Goal: Use online tool/utility

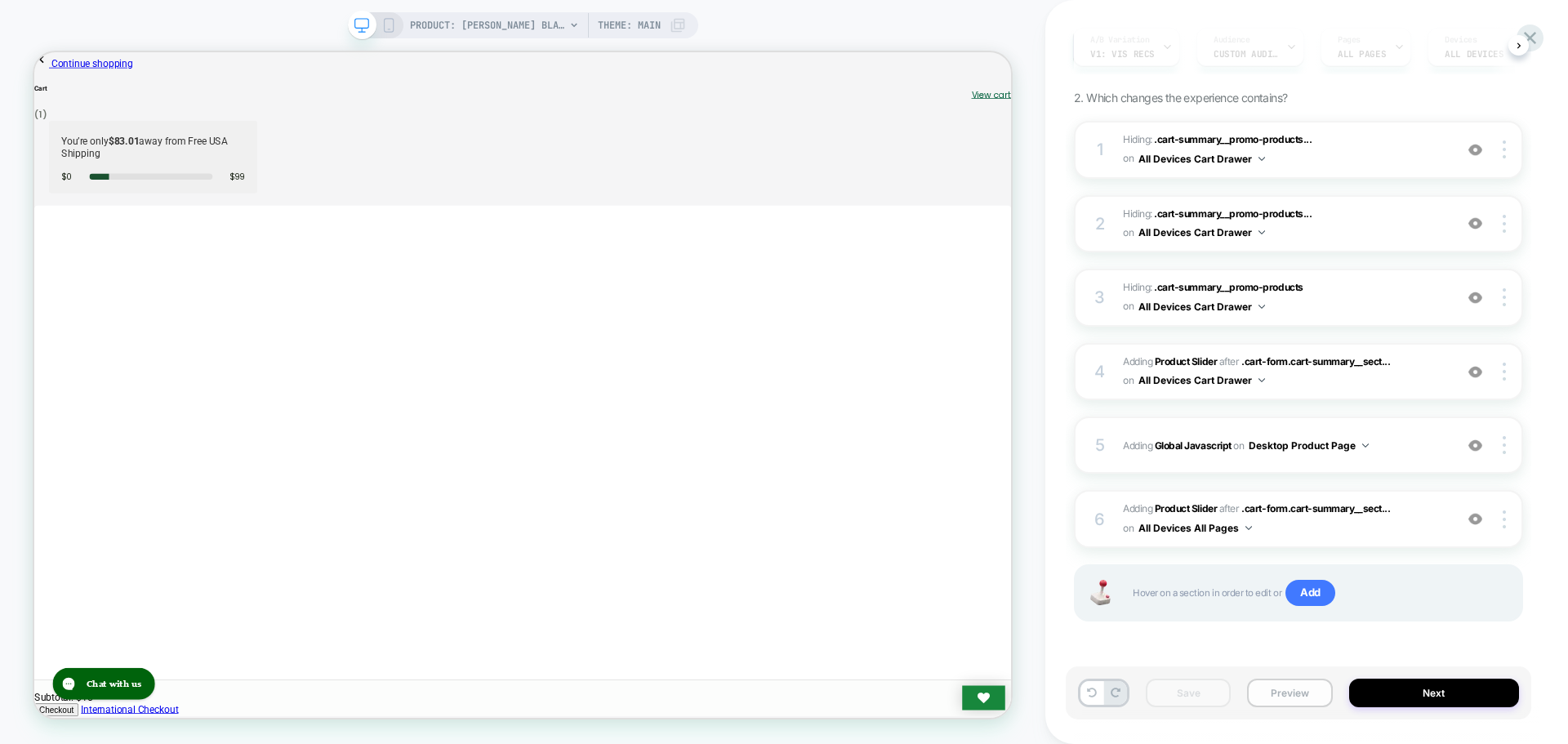
drag, startPoint x: 1296, startPoint y: 708, endPoint x: 1299, endPoint y: 700, distance: 8.5
click at [1296, 708] on div "Save Preview Next" at bounding box center [1298, 693] width 466 height 53
click at [1300, 699] on button "Preview" at bounding box center [1289, 693] width 85 height 28
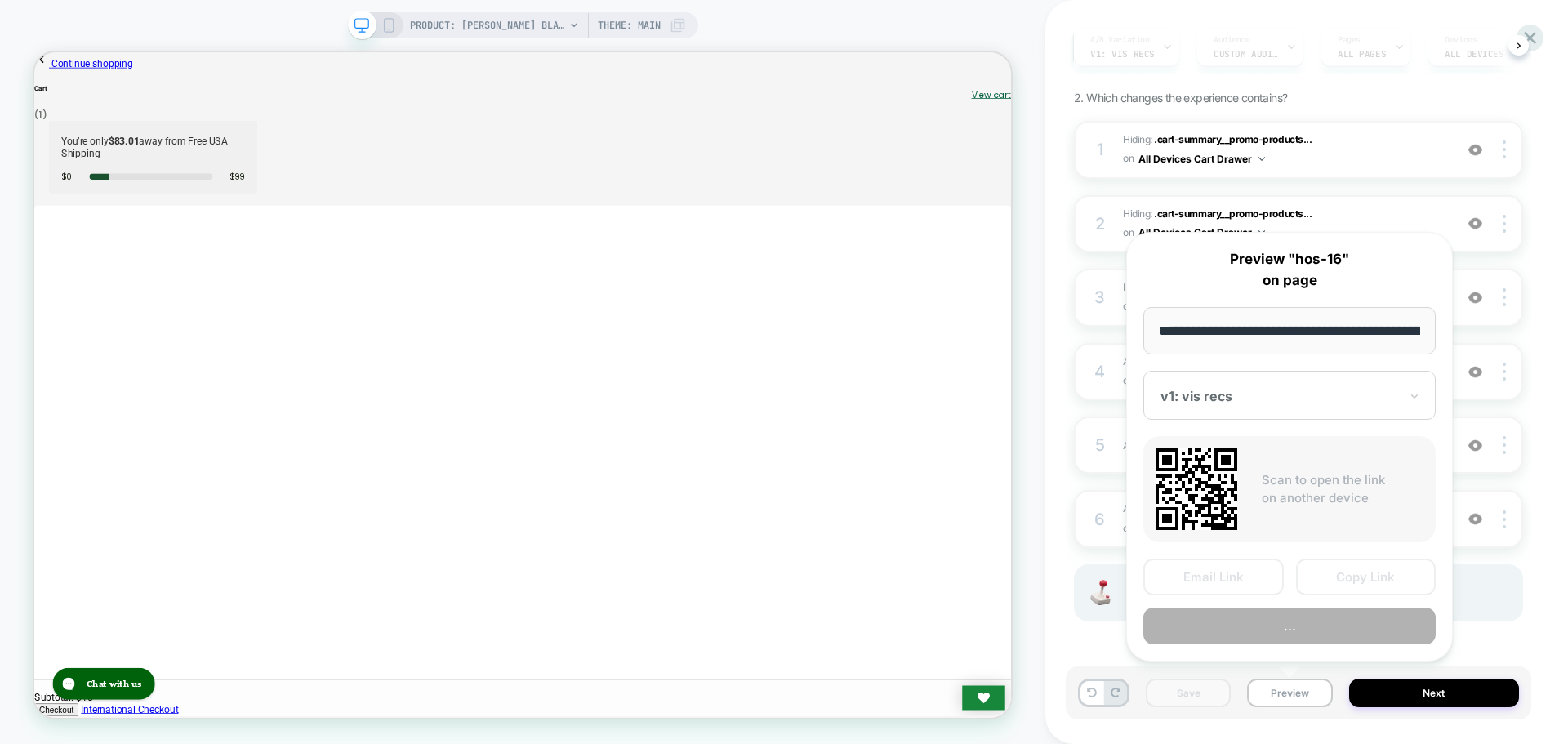
scroll to position [0, 266]
click at [1379, 582] on button "Copy Link" at bounding box center [1367, 577] width 140 height 36
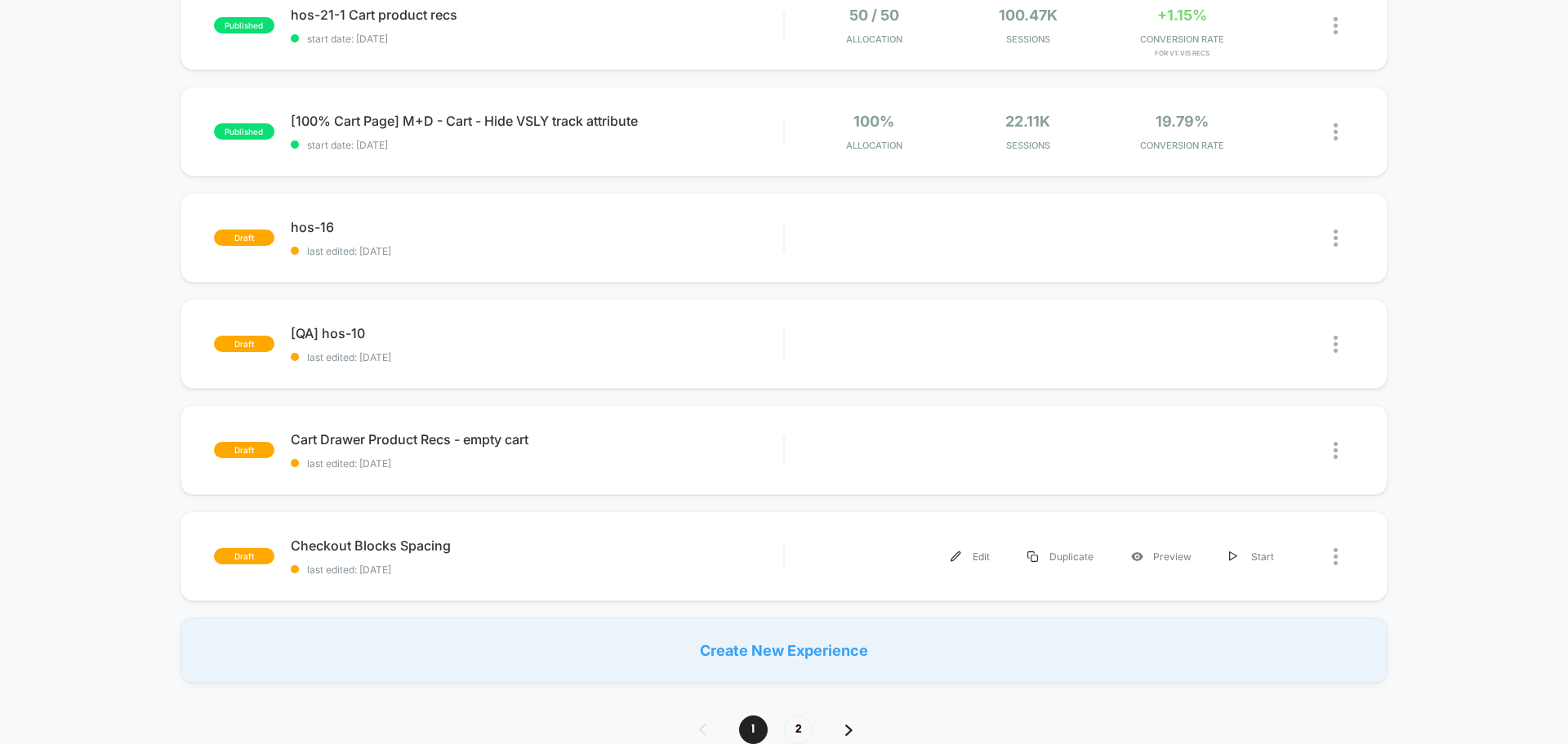
scroll to position [817, 0]
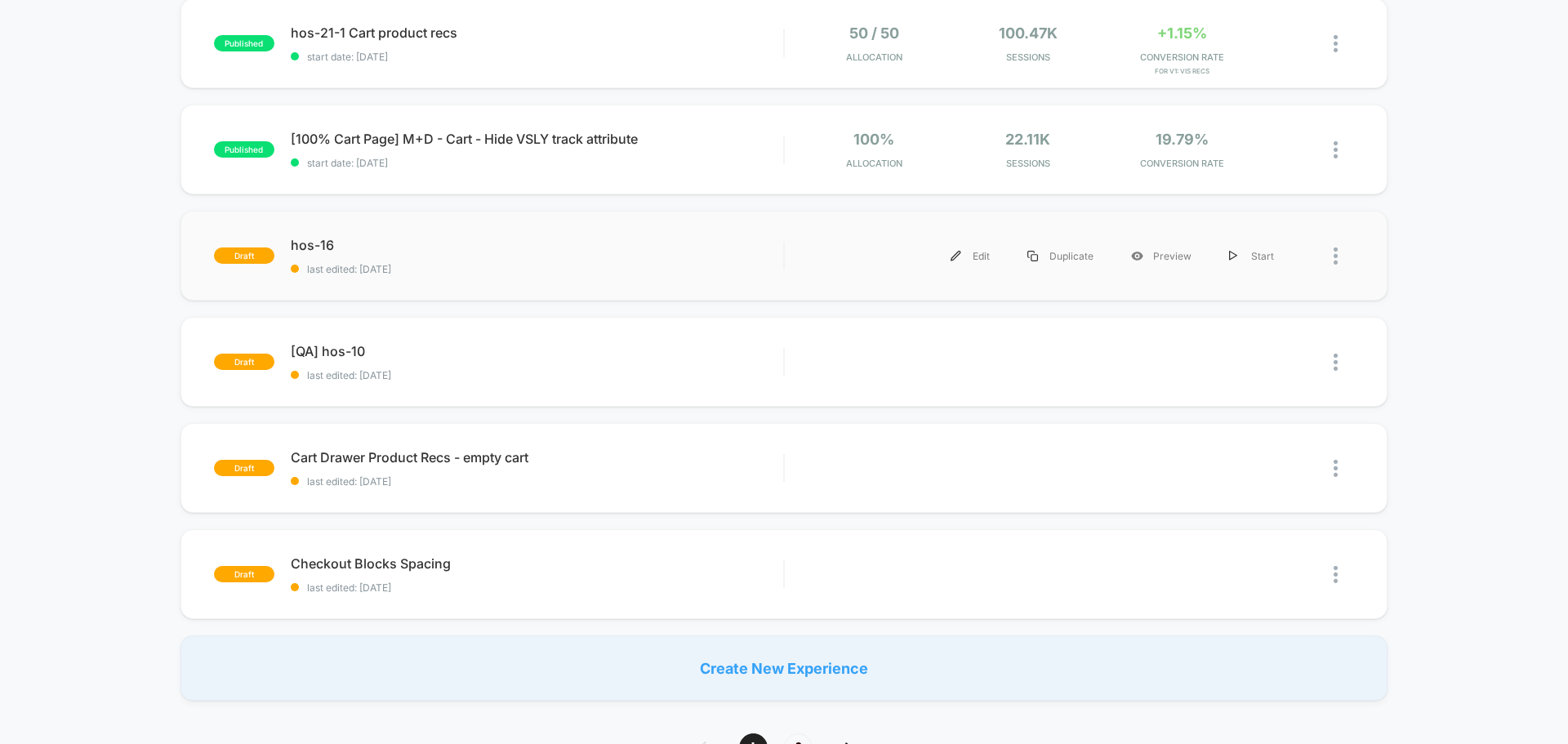
click at [310, 244] on span "hos-16" at bounding box center [537, 245] width 492 height 16
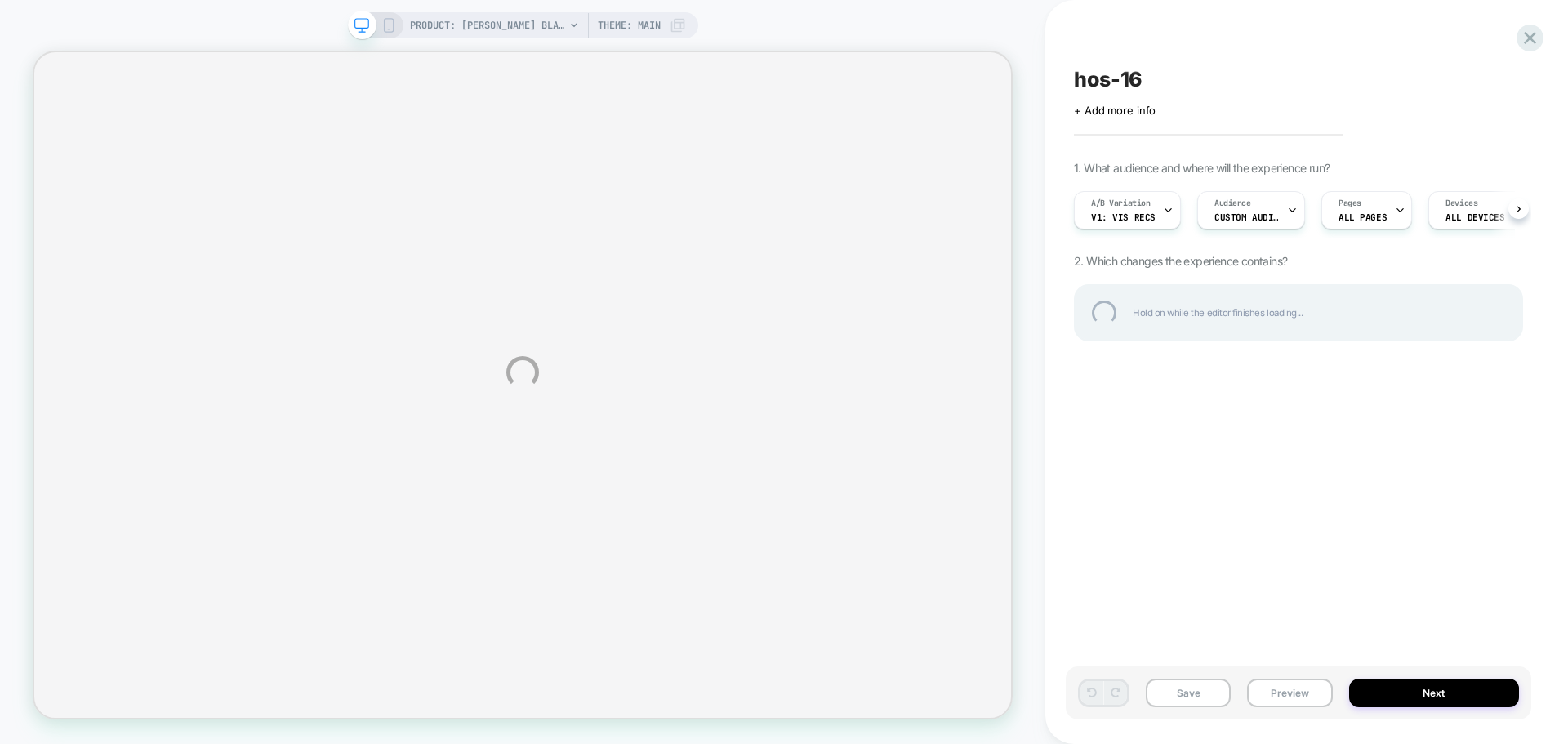
click at [1286, 708] on div "PRODUCT: [PERSON_NAME] Blaze [PERSON_NAME] [PERSON_NAME] PRODUCT: [PERSON_NAME]…" at bounding box center [784, 372] width 1568 height 744
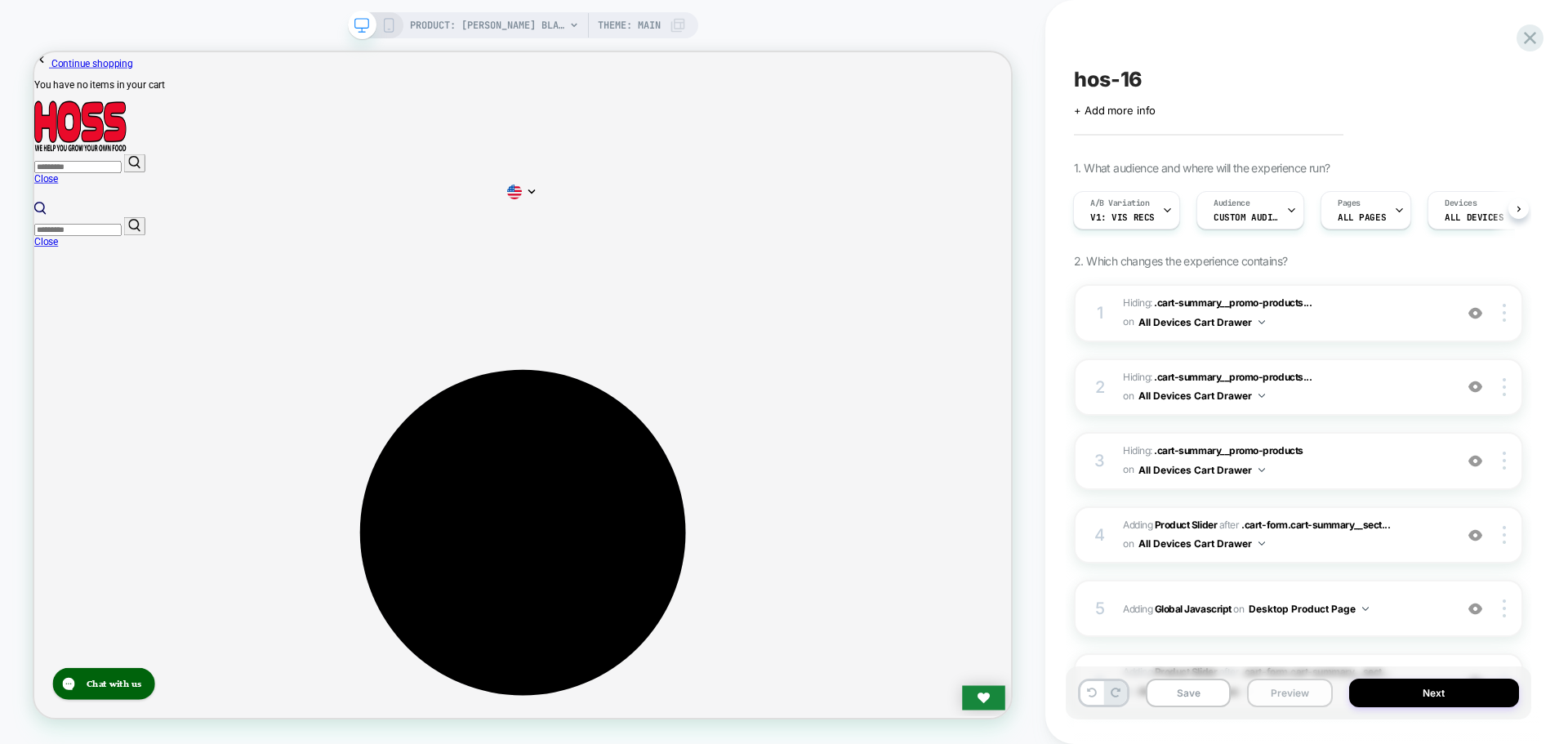
click at [1296, 684] on button "Preview" at bounding box center [1289, 693] width 85 height 28
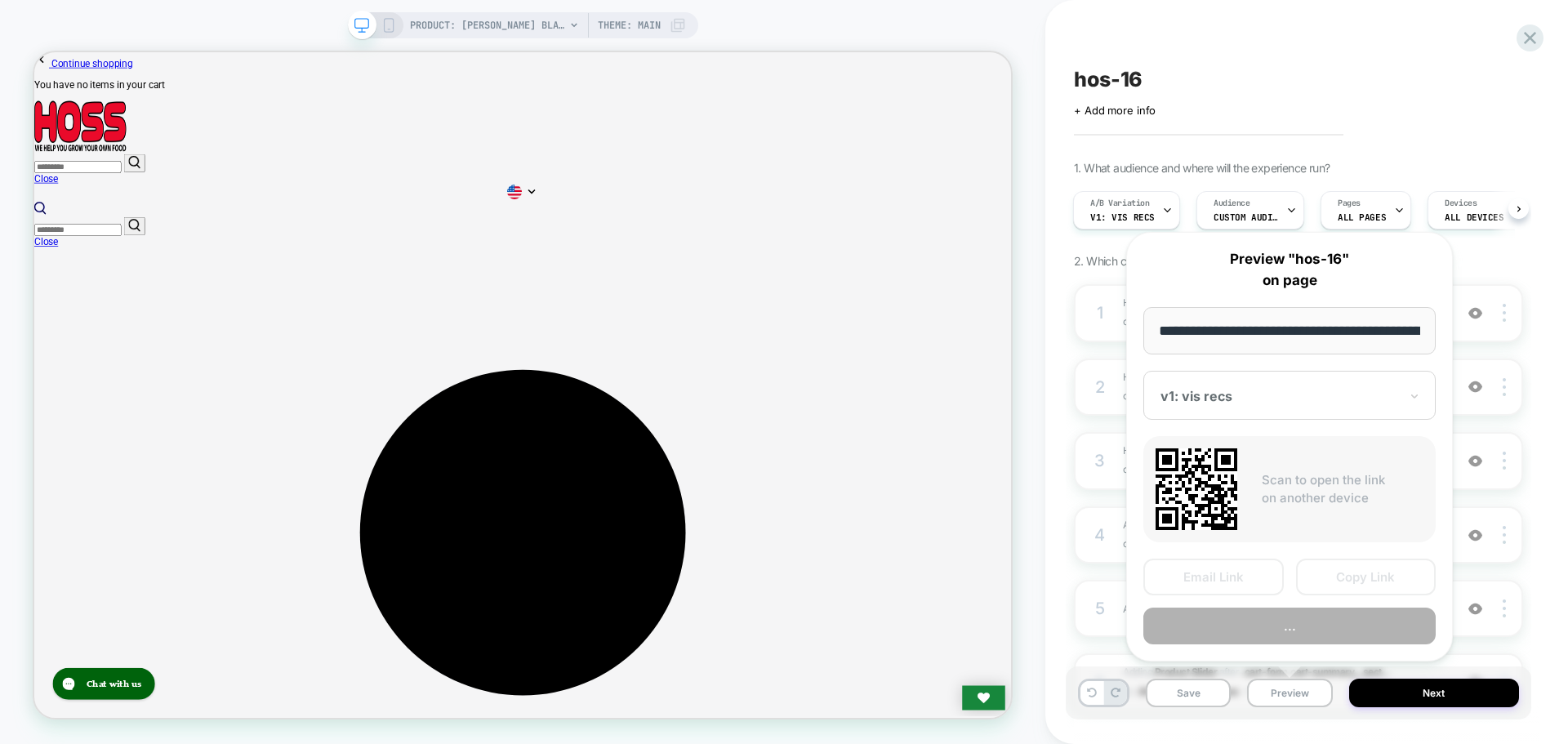
scroll to position [0, 266]
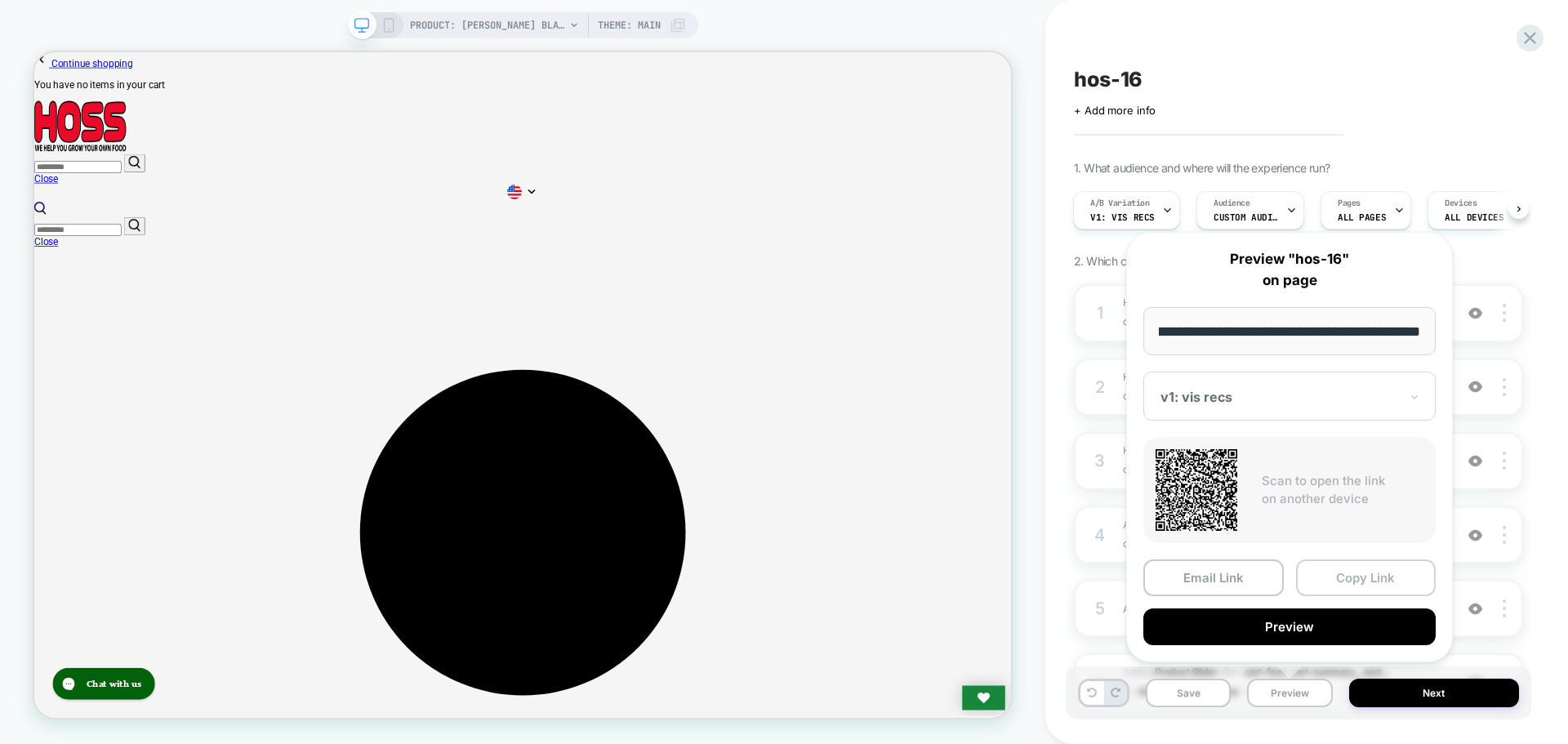
click at [1343, 588] on button "Copy Link" at bounding box center [1367, 577] width 140 height 36
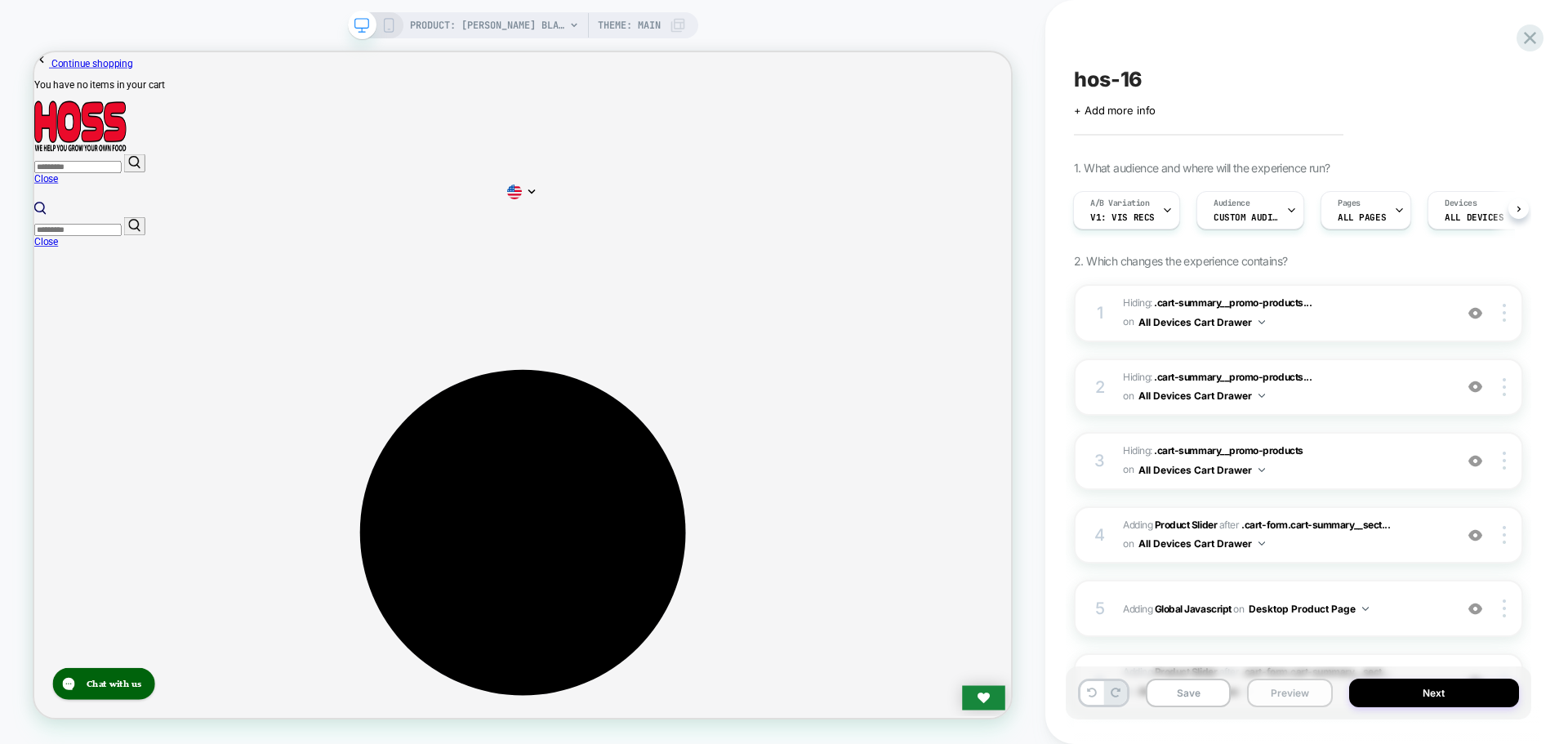
drag, startPoint x: 1336, startPoint y: 700, endPoint x: 1327, endPoint y: 696, distance: 9.8
click at [1334, 700] on div "Save Preview Next" at bounding box center [1298, 693] width 466 height 53
click at [1327, 696] on button "Preview" at bounding box center [1289, 693] width 85 height 28
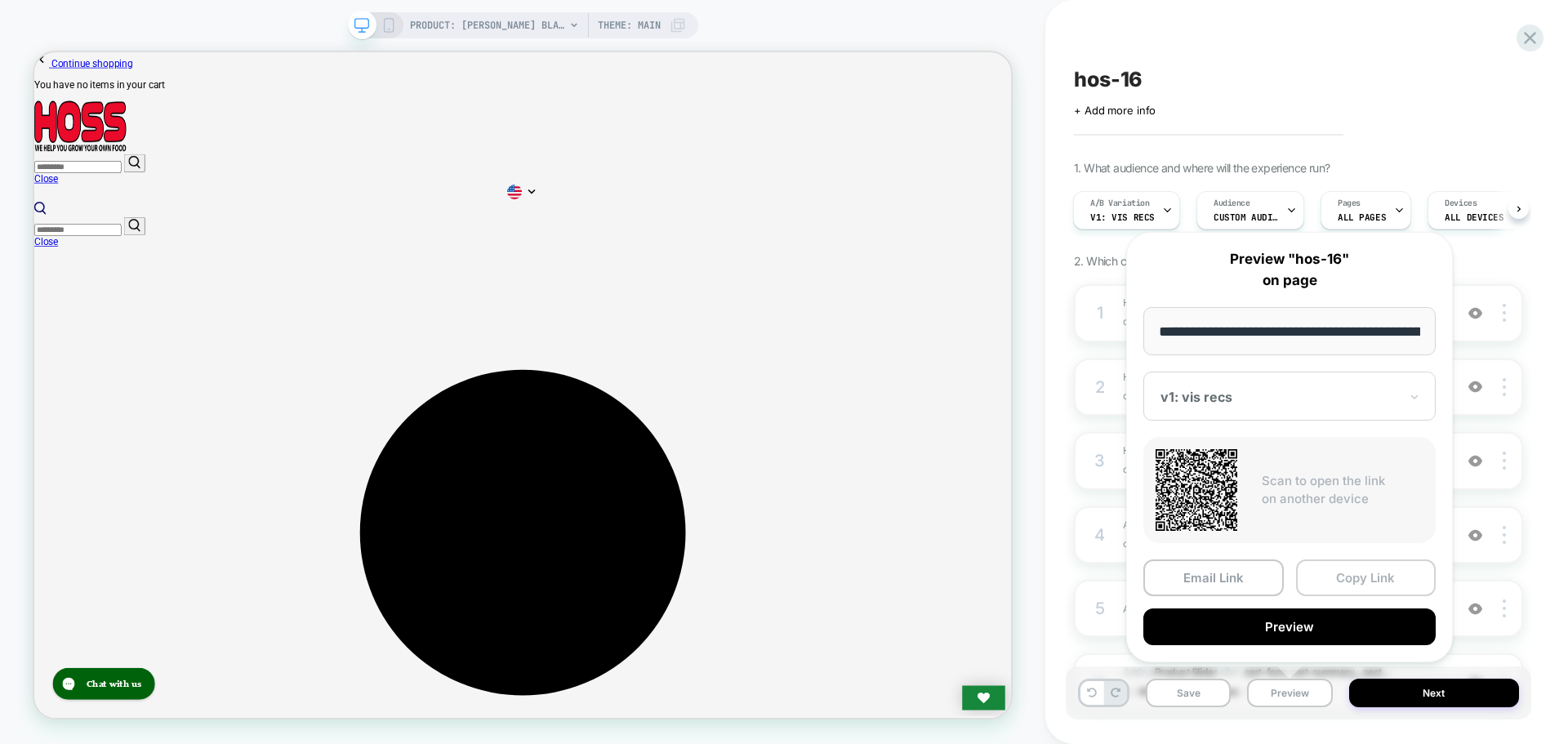
click at [1343, 582] on button "Copy Link" at bounding box center [1367, 577] width 140 height 36
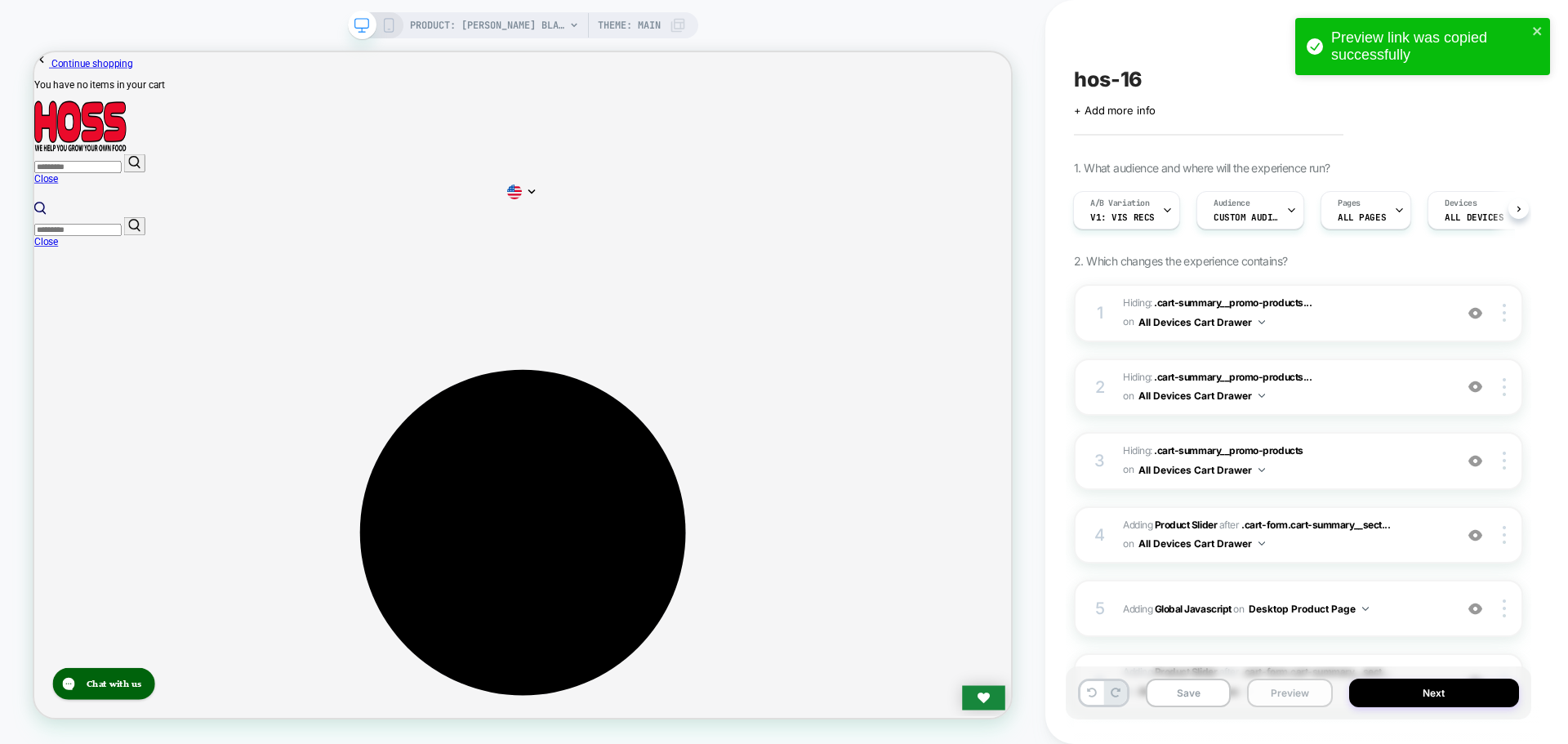
click at [1274, 698] on button "Preview" at bounding box center [1289, 693] width 85 height 28
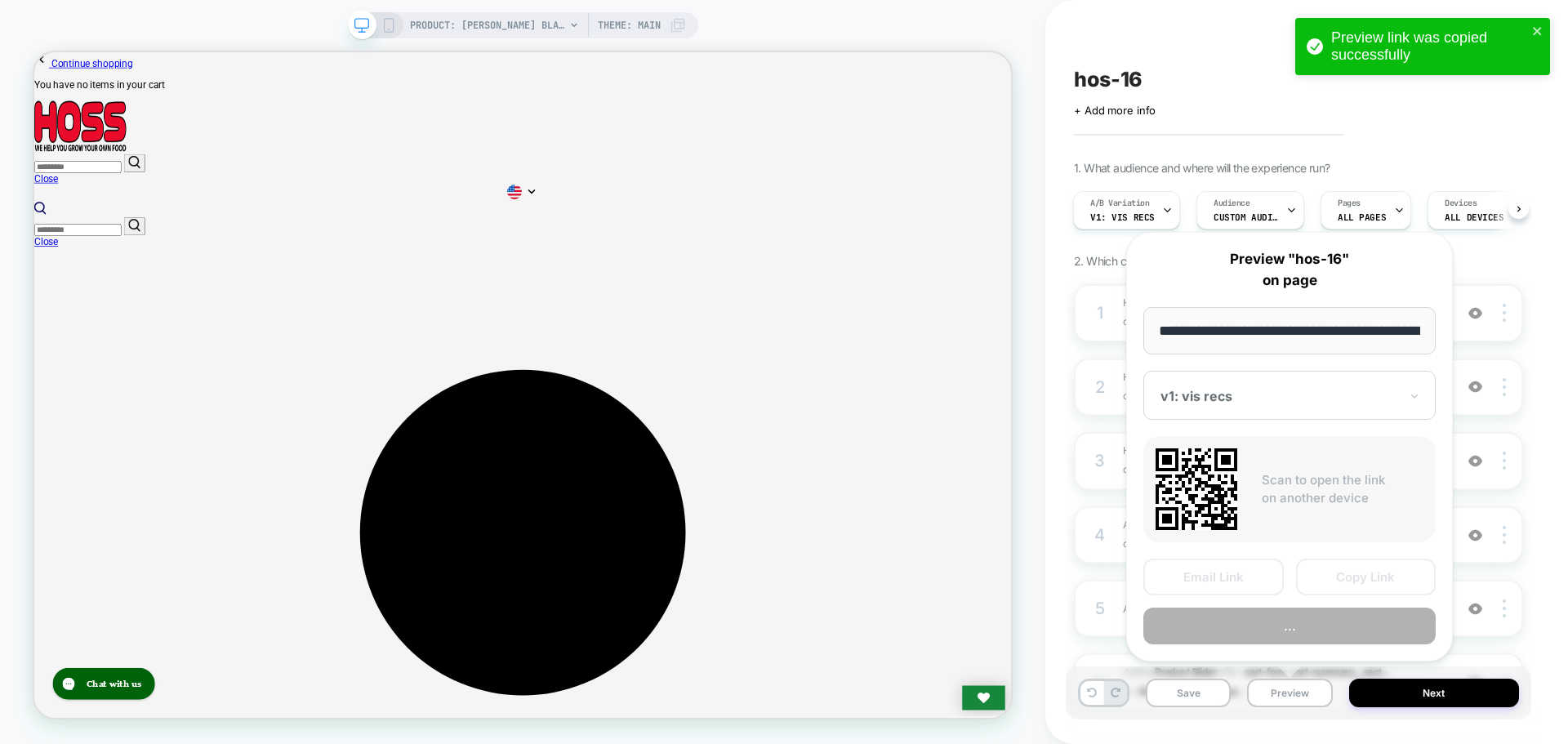
scroll to position [0, 266]
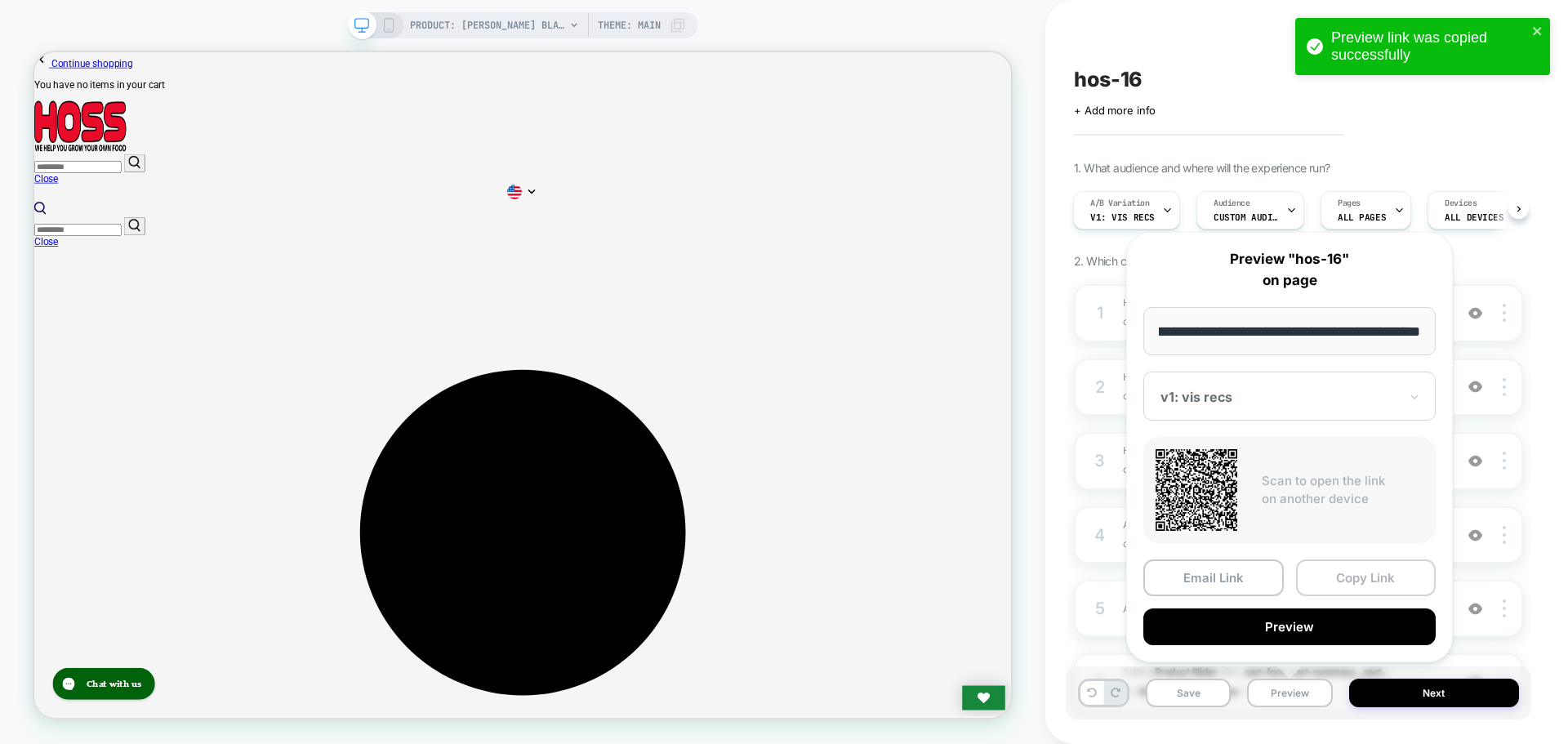
click at [1351, 593] on button "Copy Link" at bounding box center [1367, 577] width 140 height 36
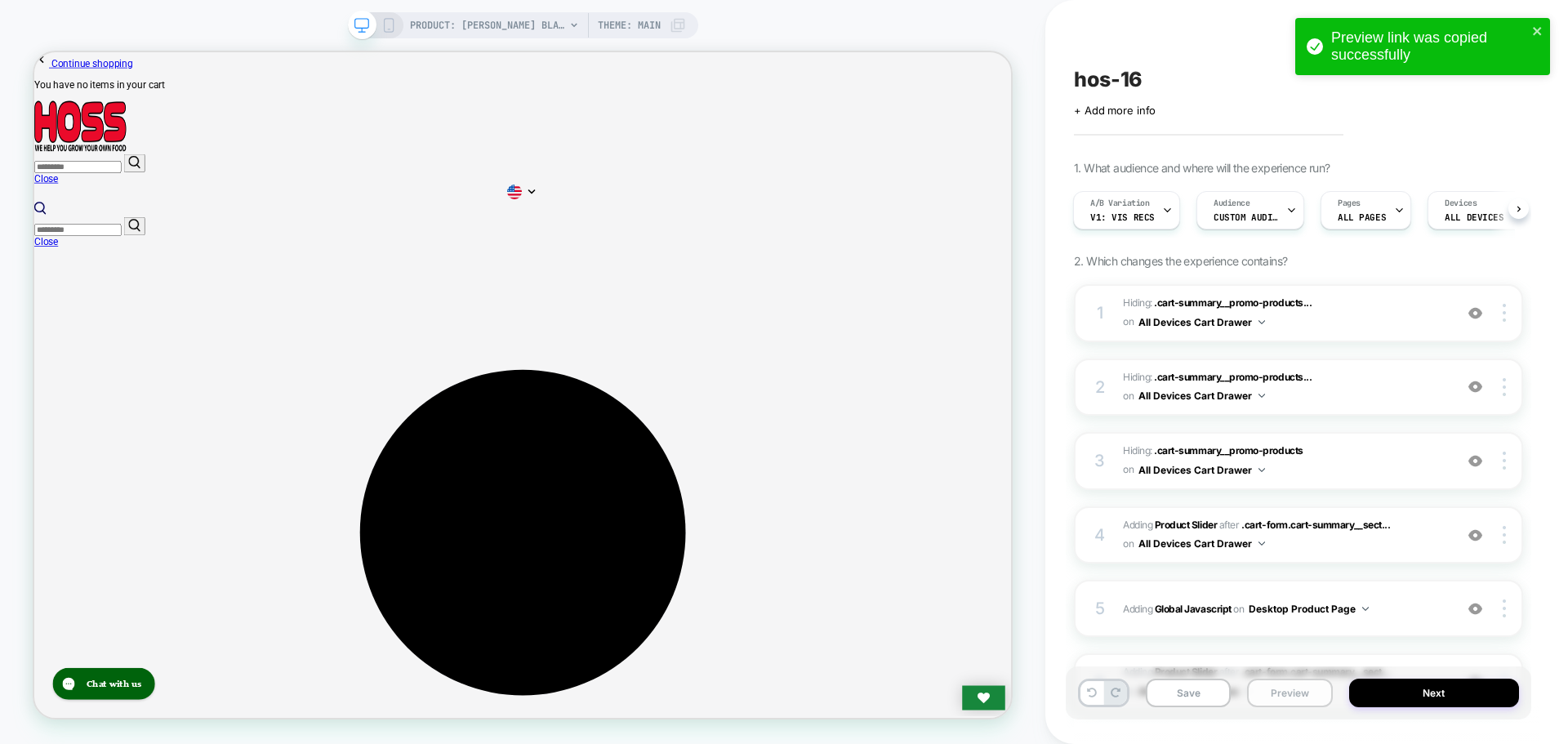
click at [1267, 702] on button "Preview" at bounding box center [1289, 693] width 85 height 28
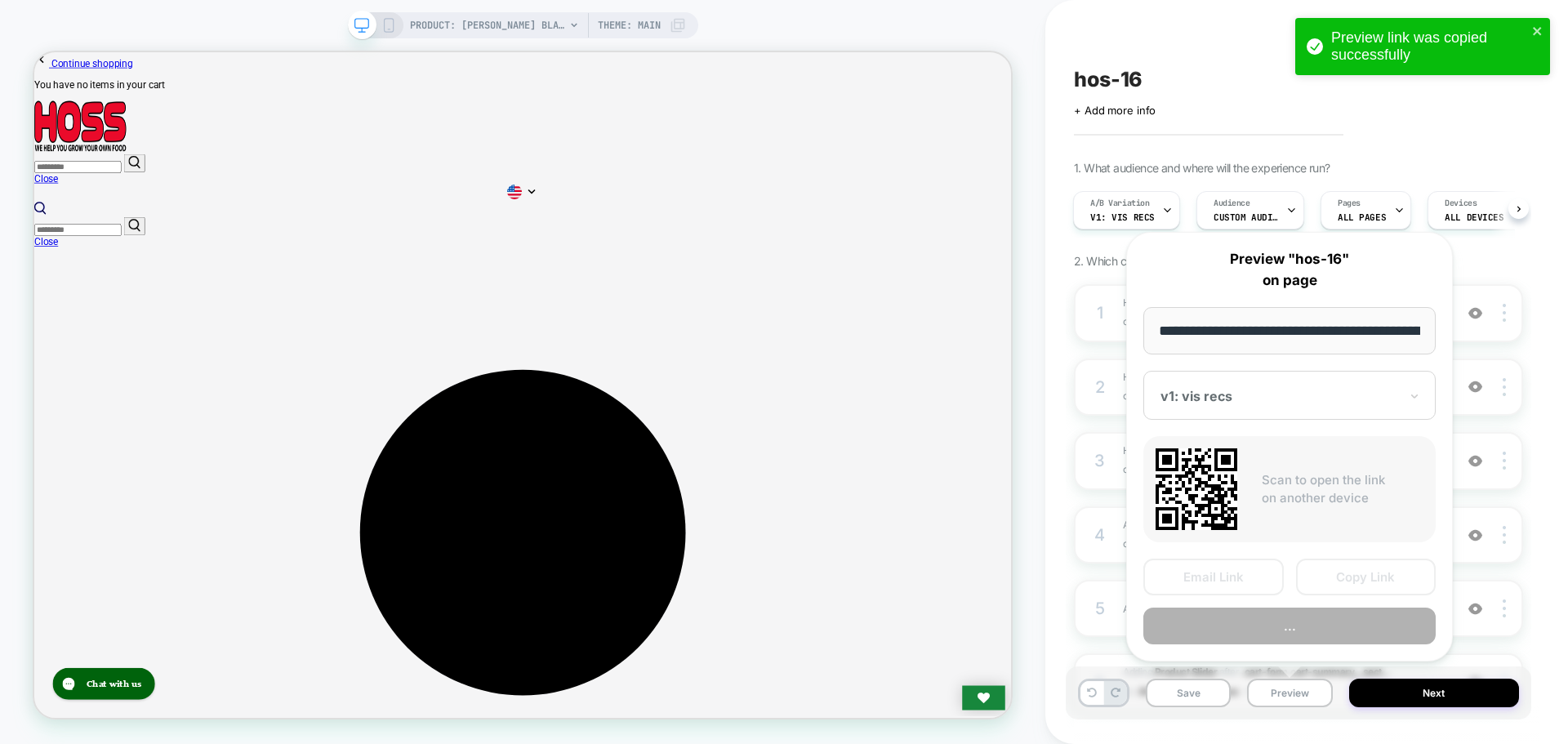
scroll to position [0, 266]
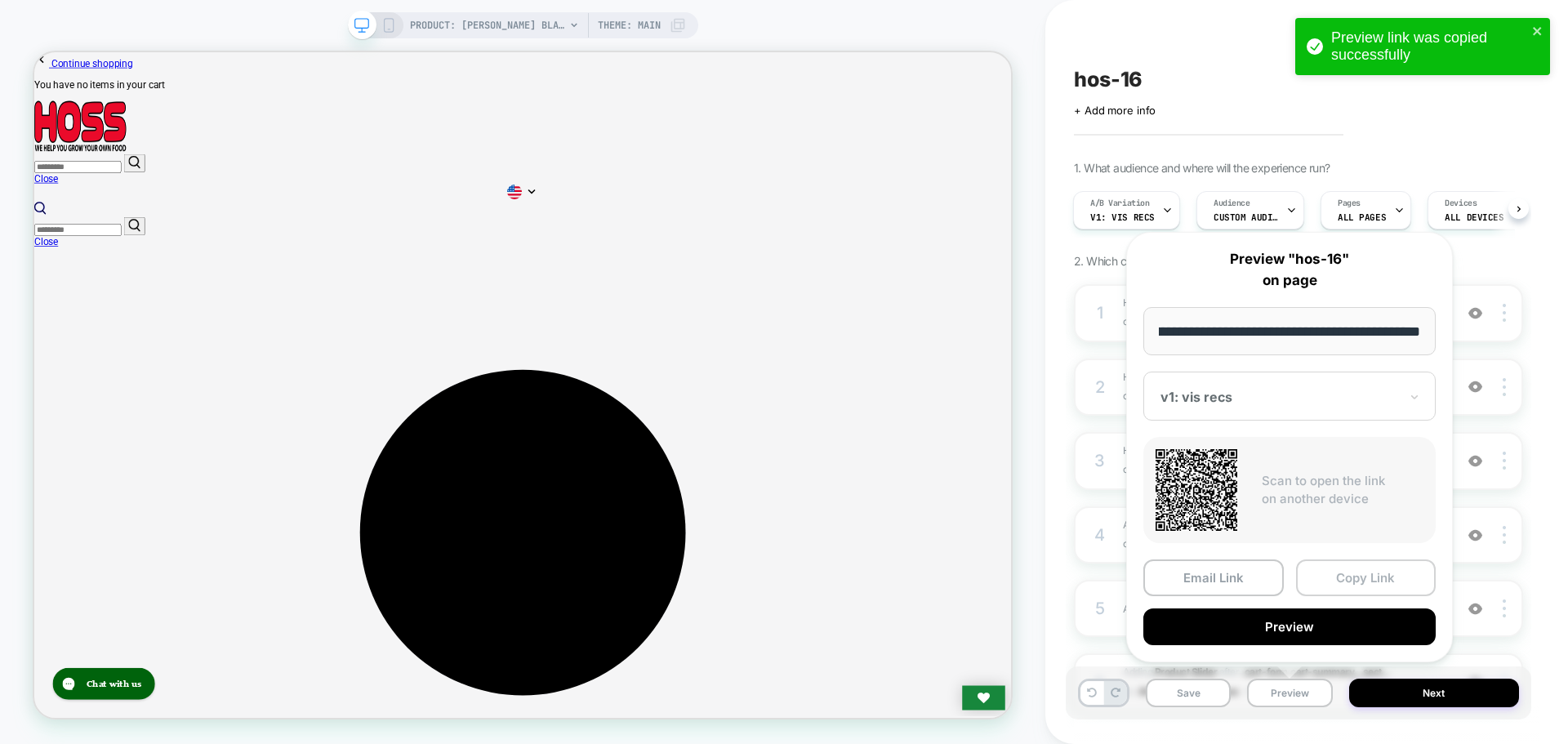
click at [1328, 574] on button "Copy Link" at bounding box center [1367, 577] width 140 height 36
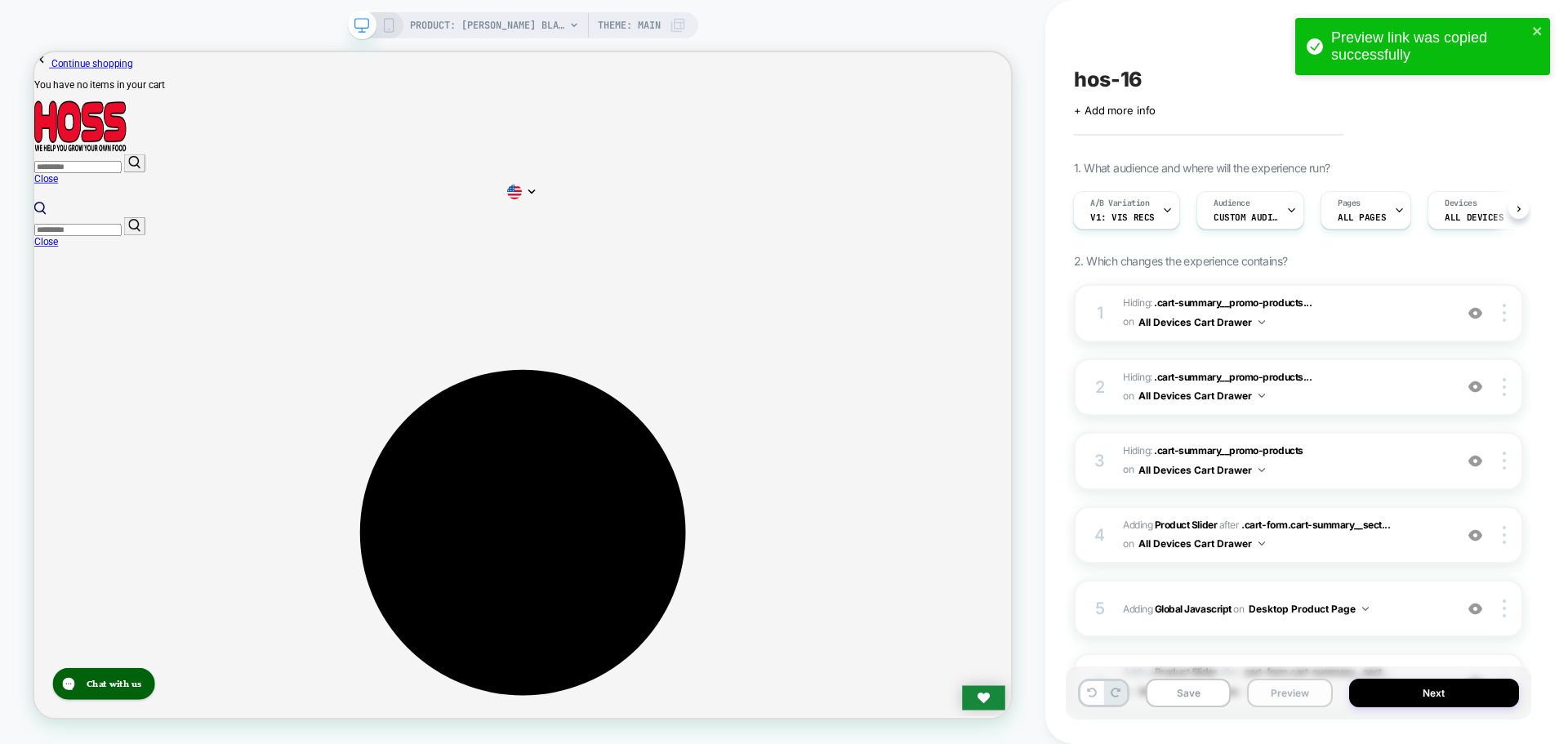
click at [1305, 696] on button "Preview" at bounding box center [1289, 693] width 85 height 28
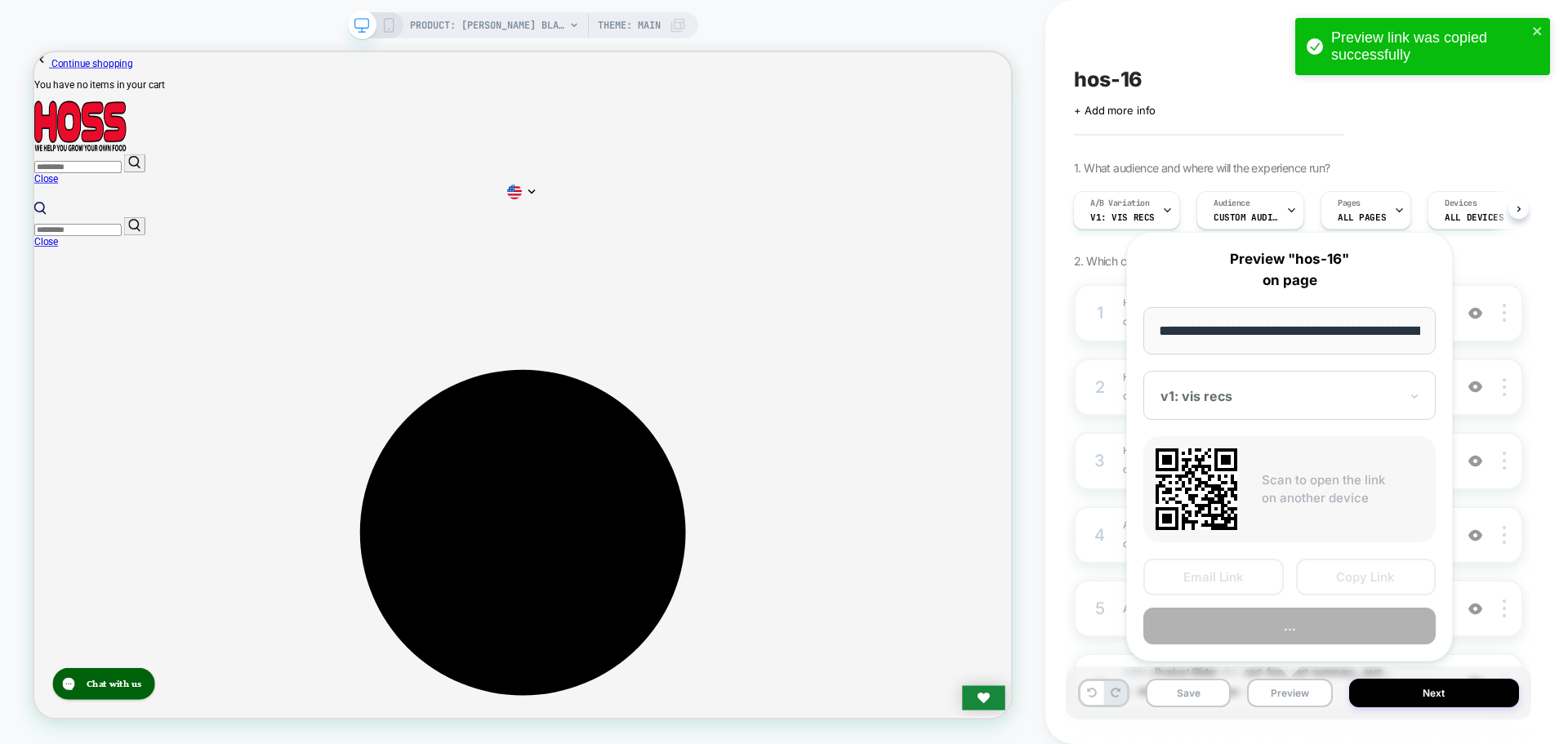
scroll to position [0, 266]
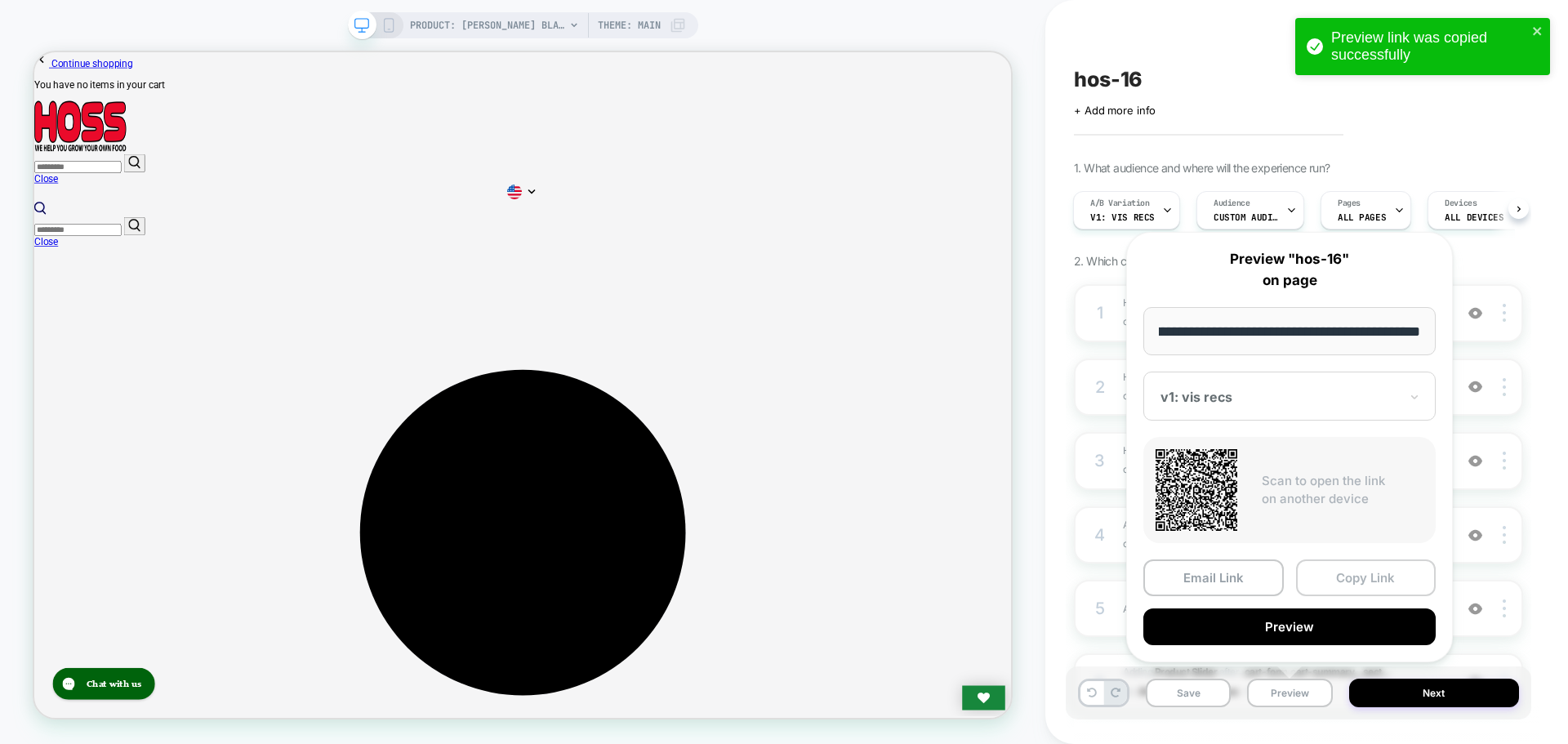
click at [1359, 583] on button "Copy Link" at bounding box center [1367, 577] width 140 height 36
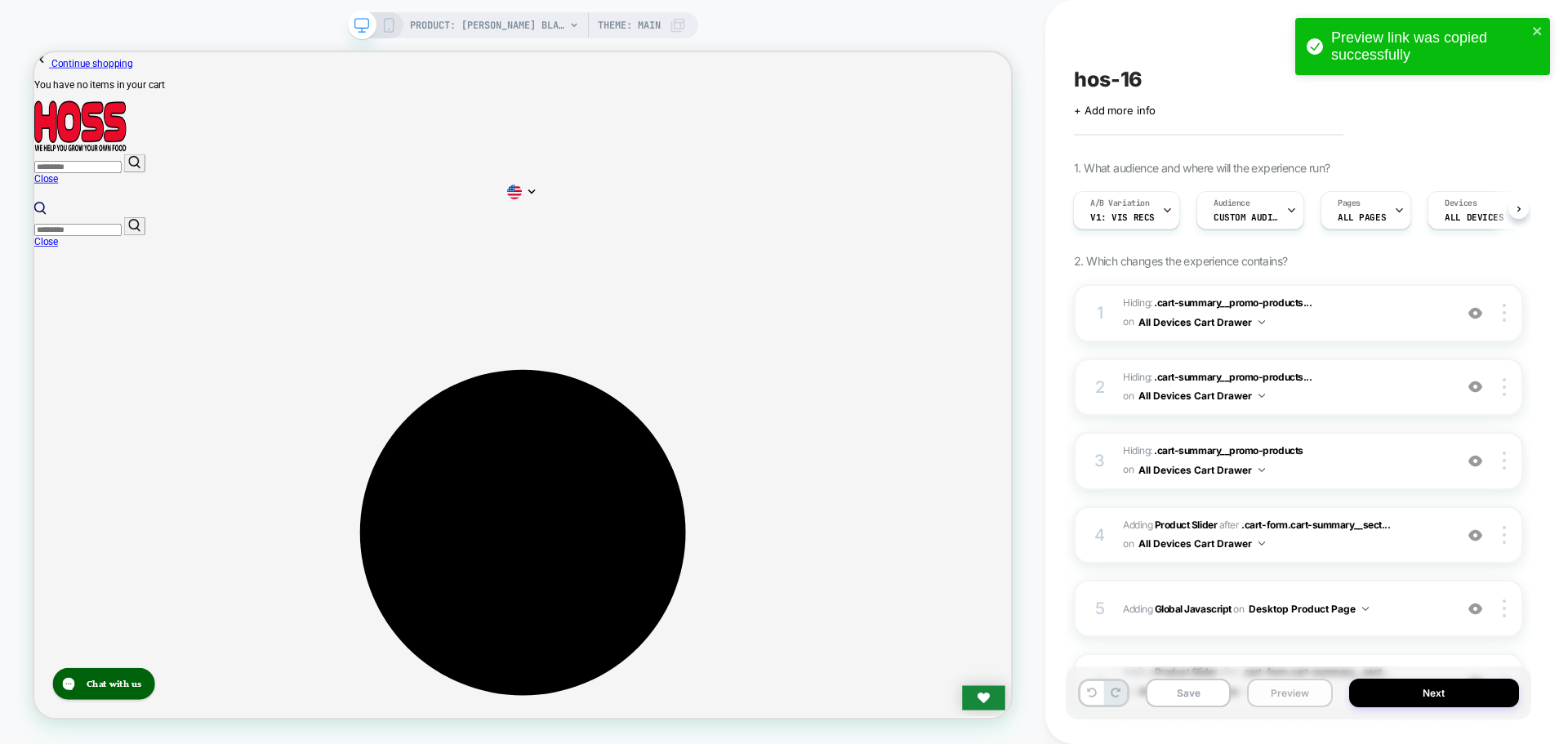
click at [1289, 690] on button "Preview" at bounding box center [1289, 693] width 85 height 28
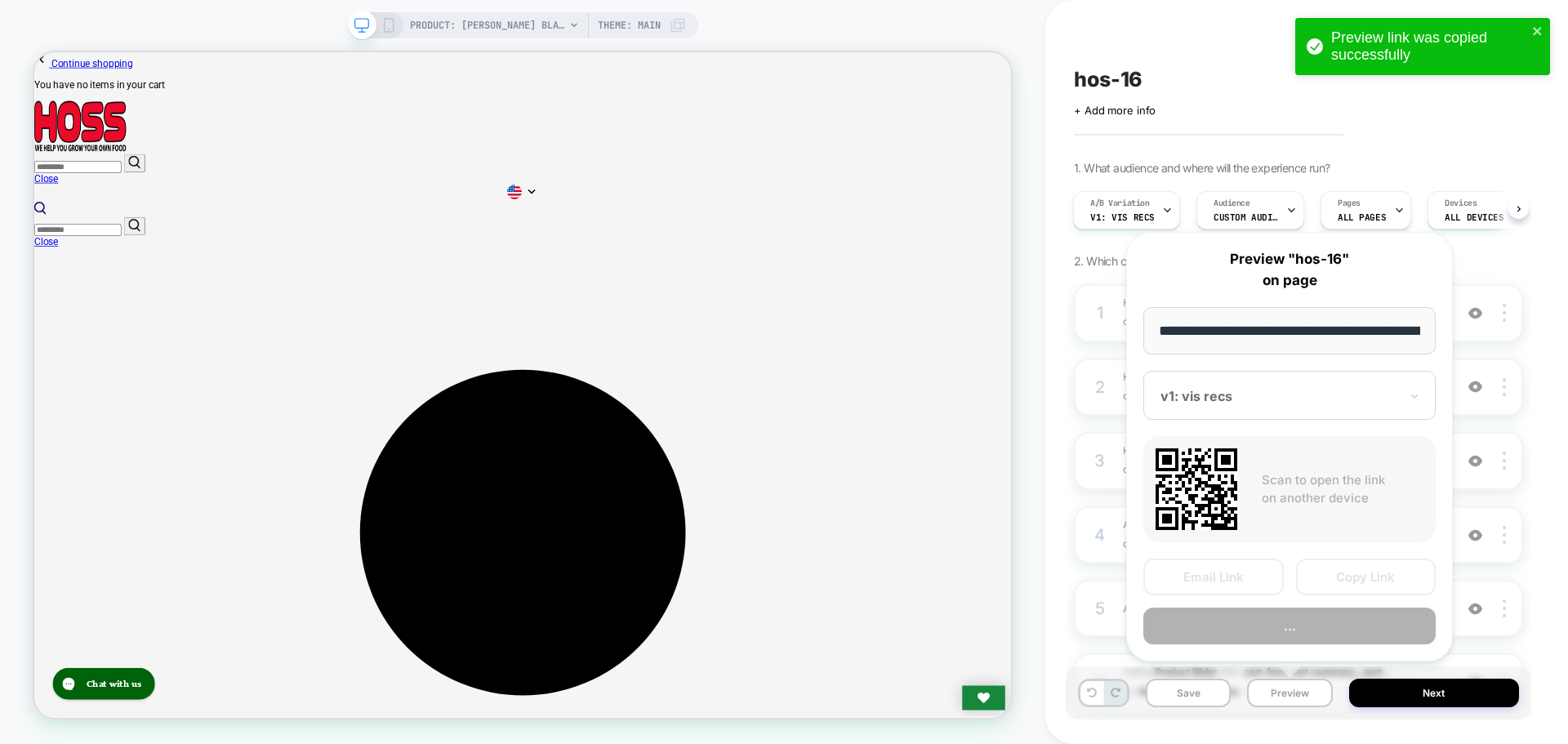
scroll to position [0, 266]
click at [1321, 574] on button "Copy Link" at bounding box center [1367, 577] width 140 height 36
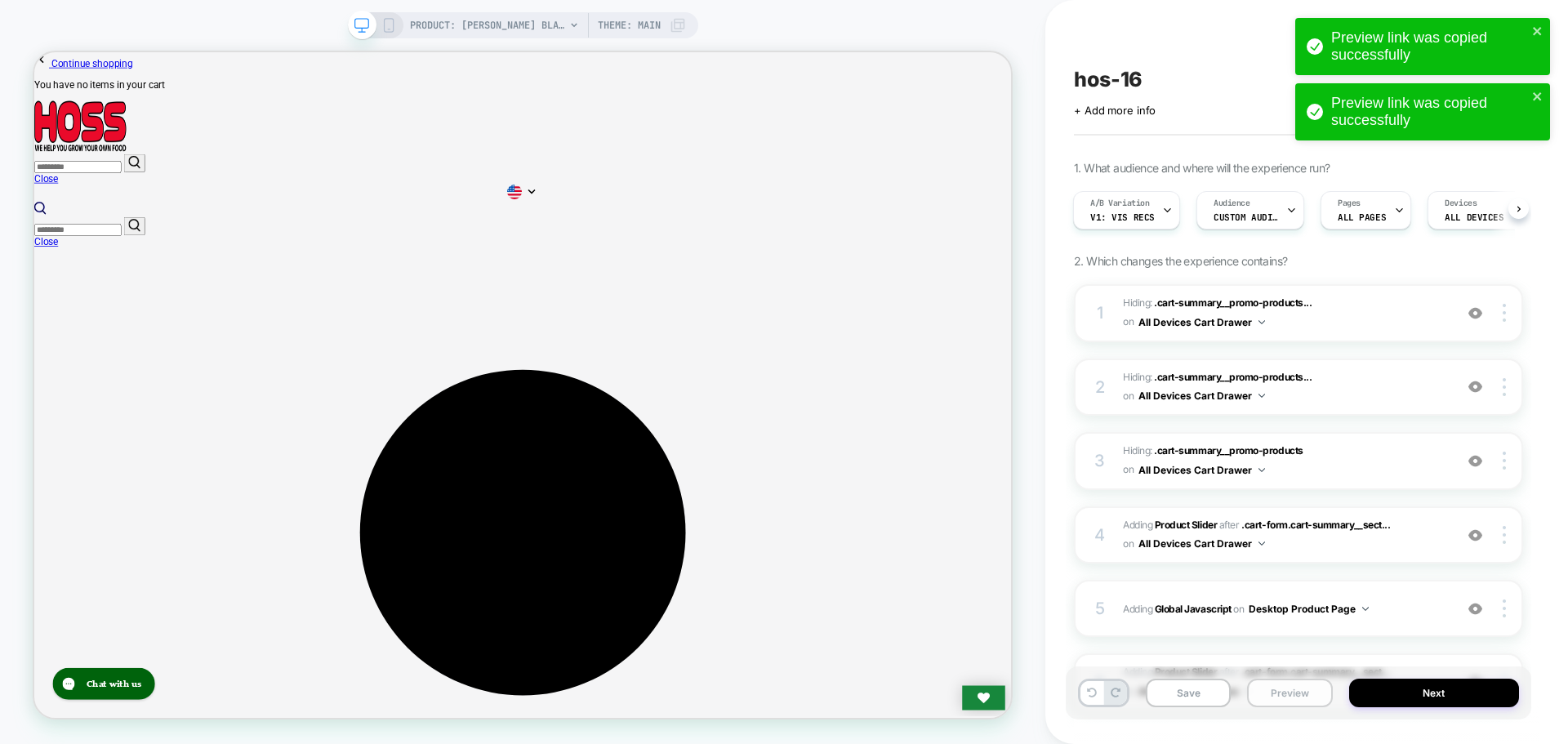
click at [1273, 701] on button "Preview" at bounding box center [1289, 693] width 85 height 28
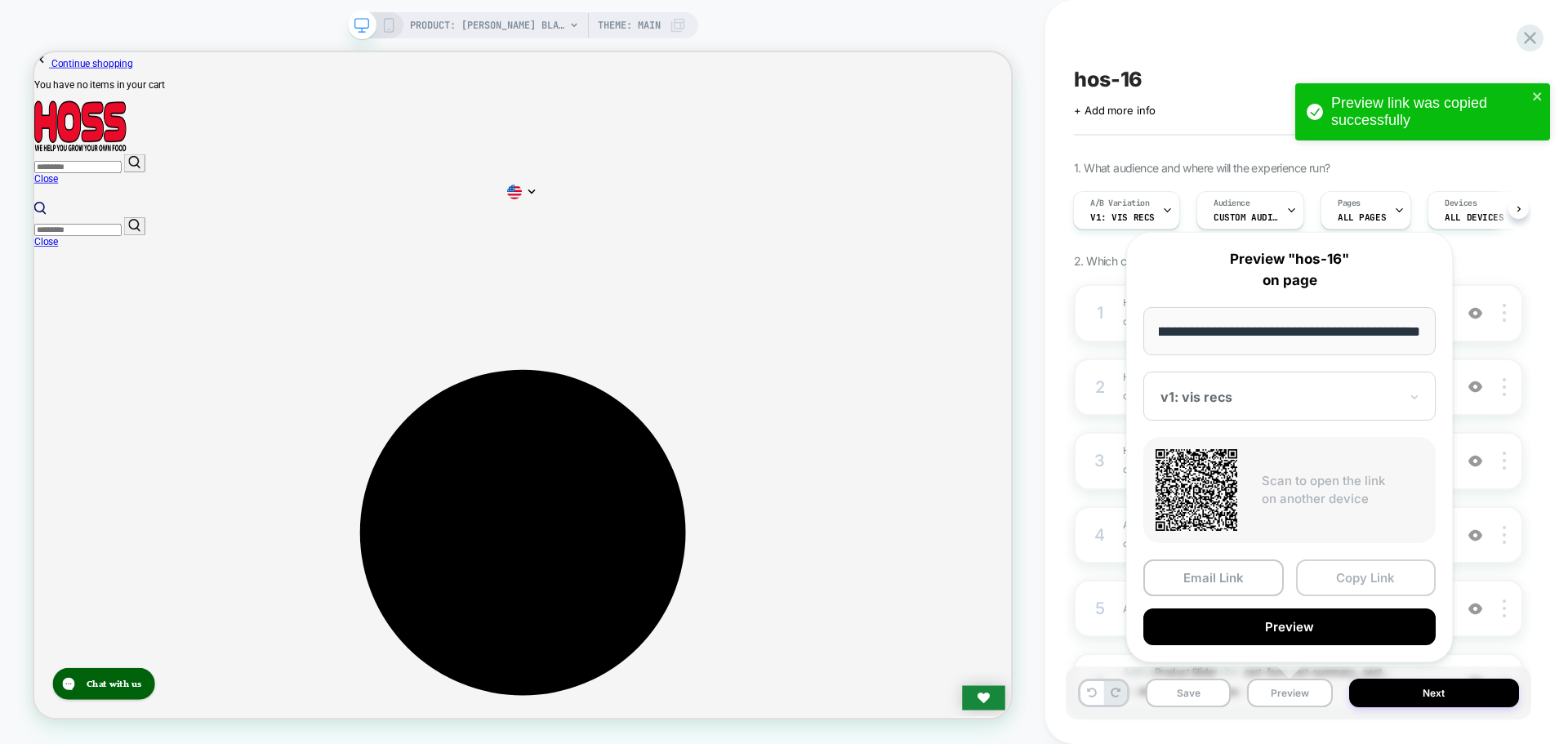
click at [1330, 585] on button "Copy Link" at bounding box center [1367, 577] width 140 height 36
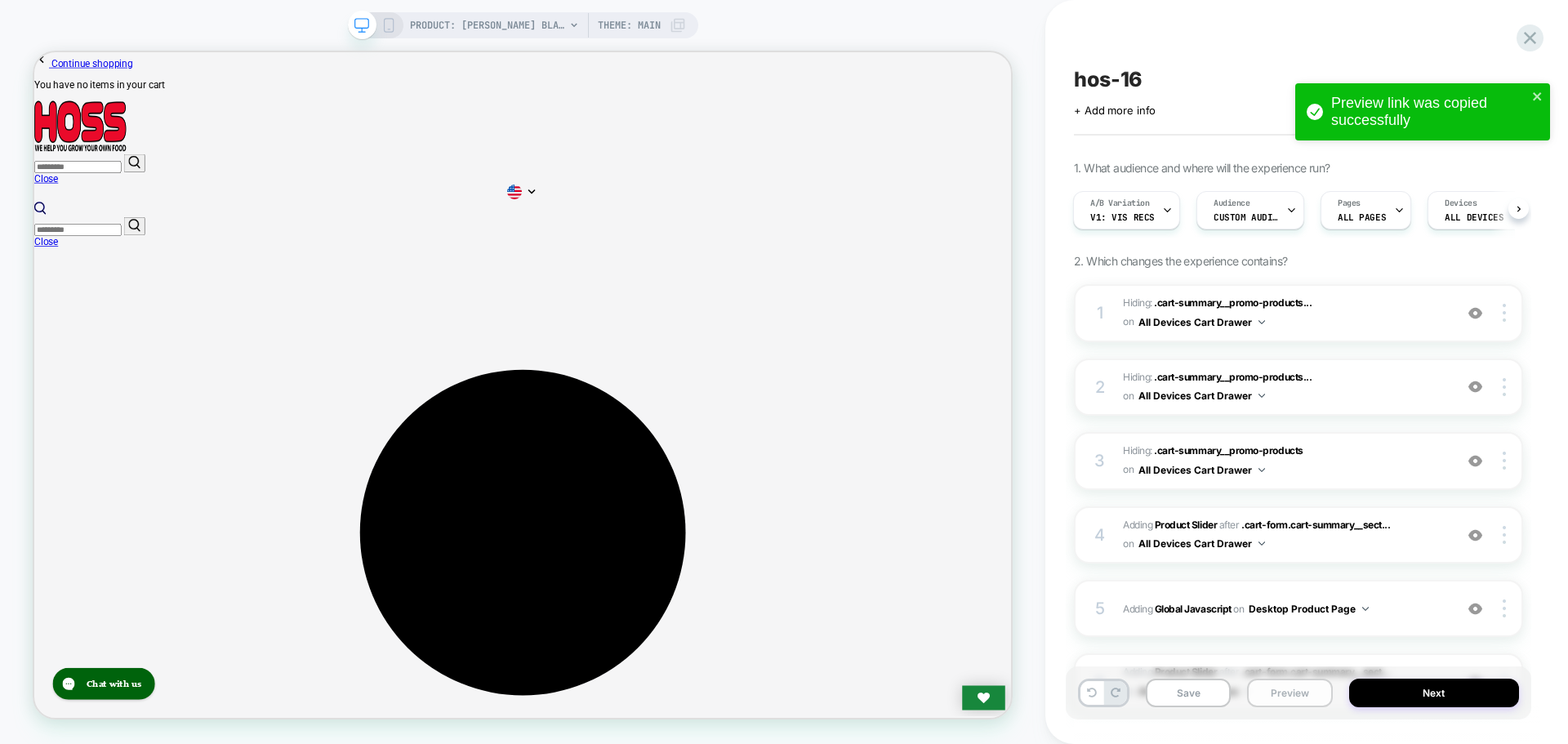
drag, startPoint x: 1286, startPoint y: 714, endPoint x: 1288, endPoint y: 690, distance: 24.1
click at [1287, 711] on div "Save Preview Next" at bounding box center [1298, 693] width 466 height 53
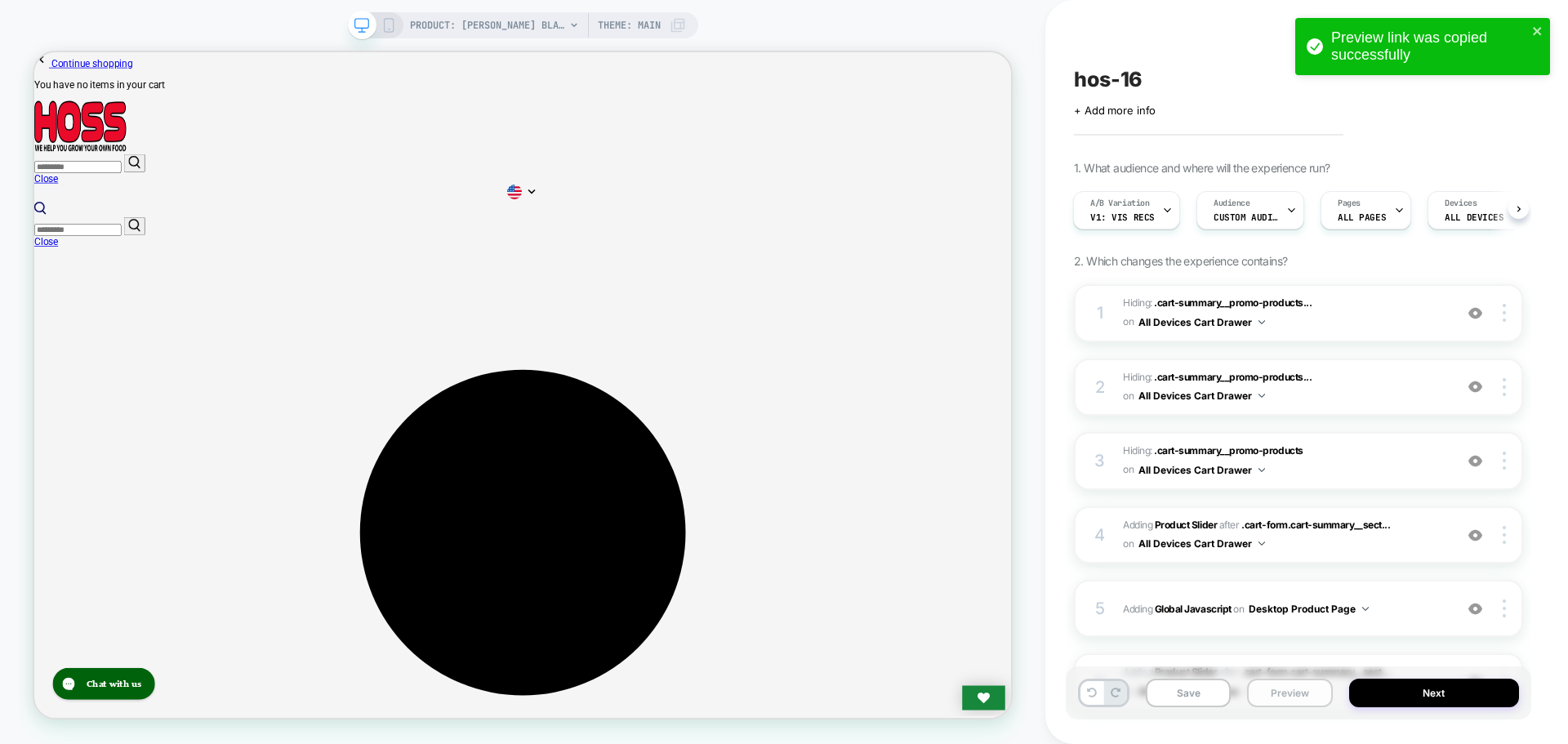
click at [1288, 690] on button "Preview" at bounding box center [1289, 693] width 85 height 28
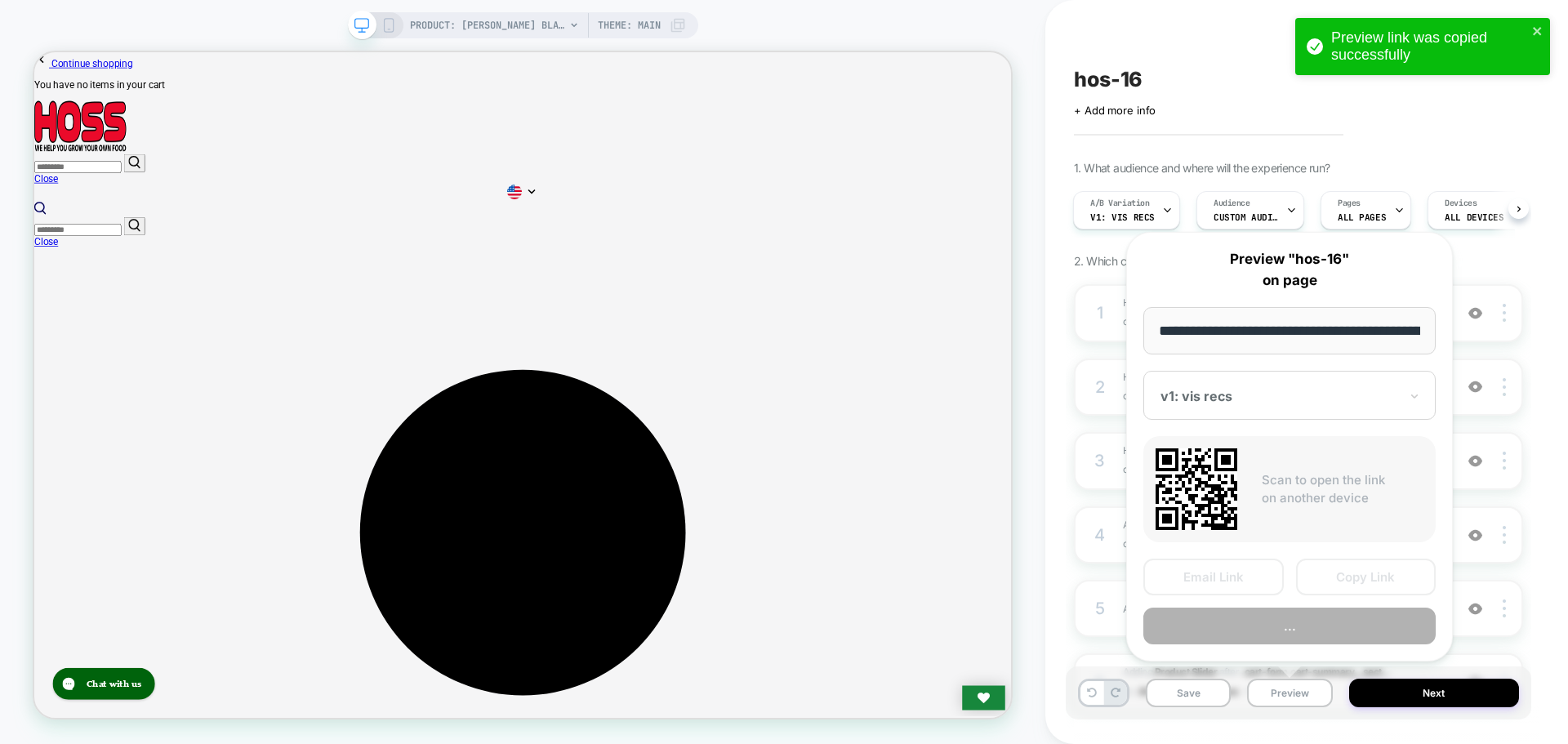
scroll to position [0, 266]
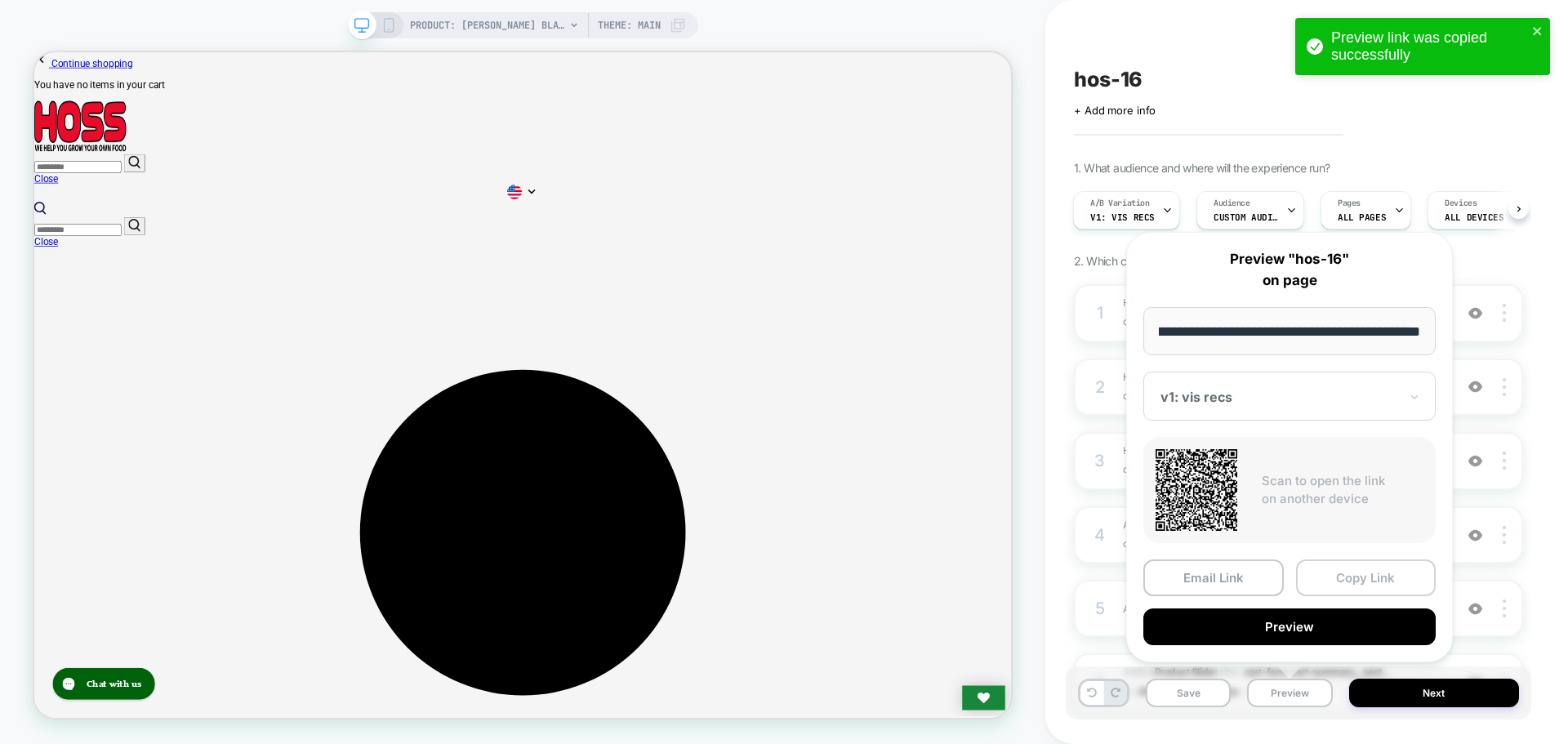
click at [1368, 586] on button "Copy Link" at bounding box center [1367, 577] width 140 height 36
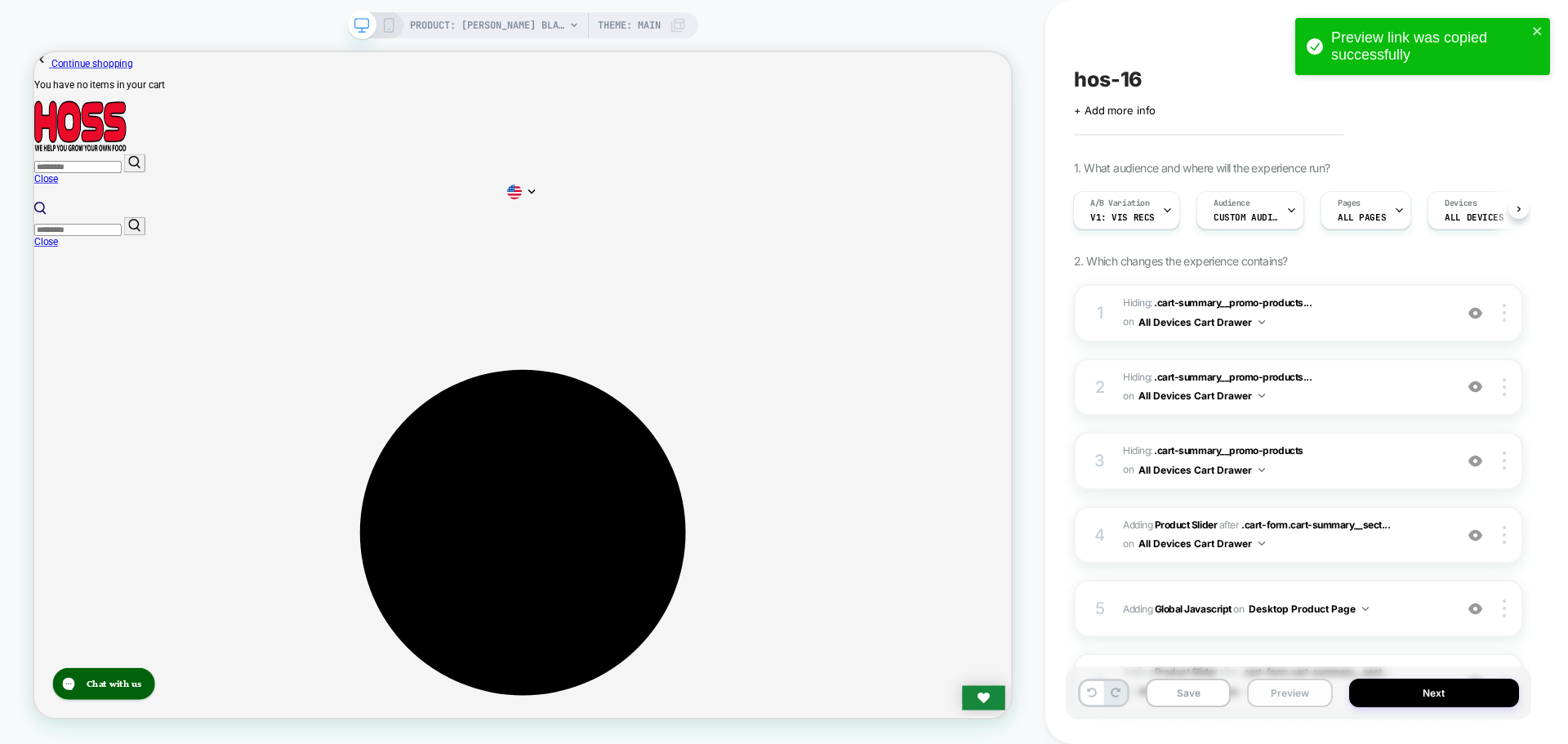
click at [1268, 691] on button "Preview" at bounding box center [1289, 693] width 85 height 28
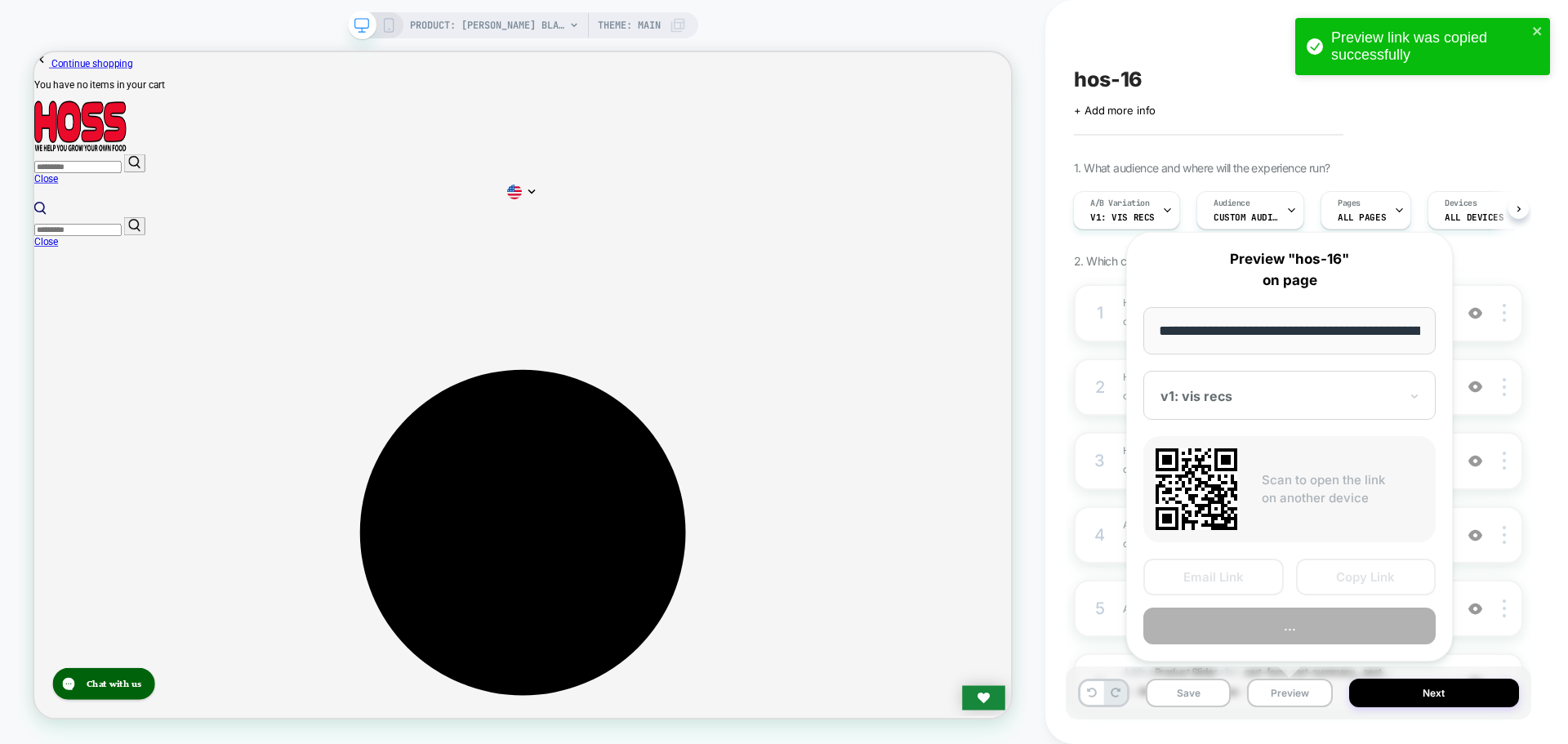
scroll to position [0, 266]
click at [1343, 583] on button "Copy Link" at bounding box center [1367, 577] width 140 height 36
